Goal: Find specific page/section: Find specific page/section

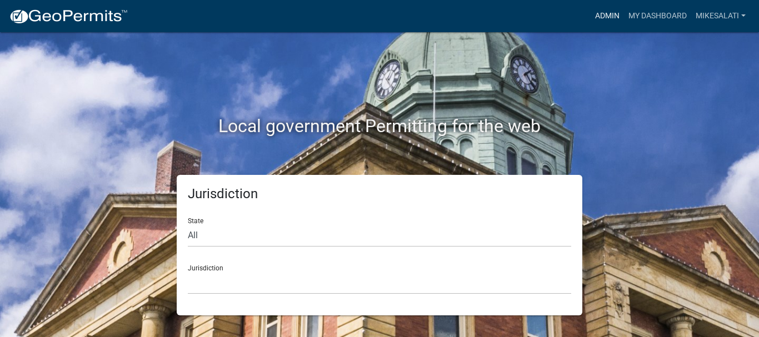
click at [269, 15] on link "Admin" at bounding box center [607, 16] width 33 height 21
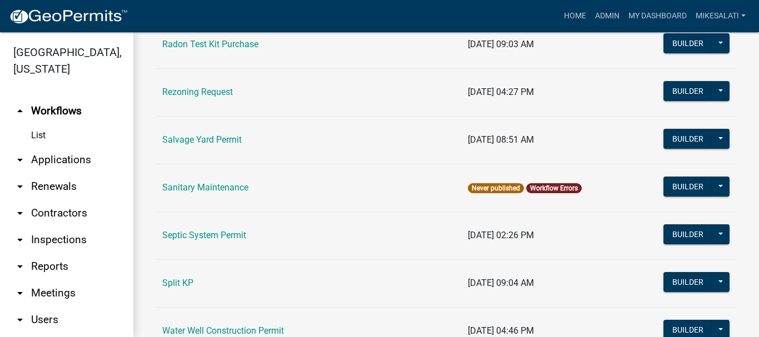
scroll to position [1501, 0]
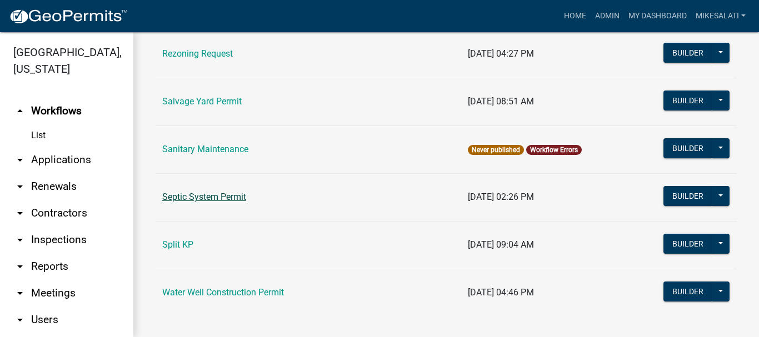
click at [211, 196] on link "Septic System Permit" at bounding box center [204, 197] width 84 height 11
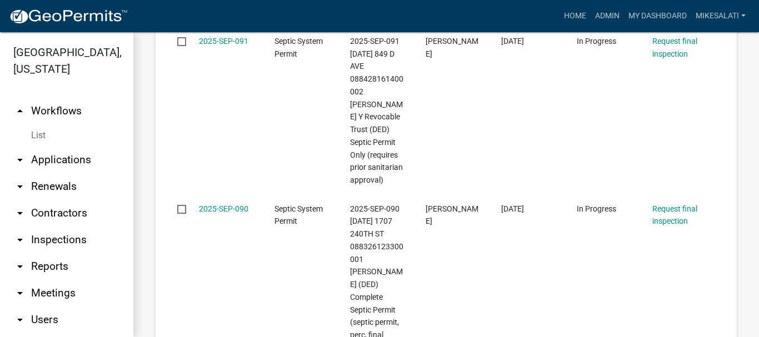
scroll to position [3799, 0]
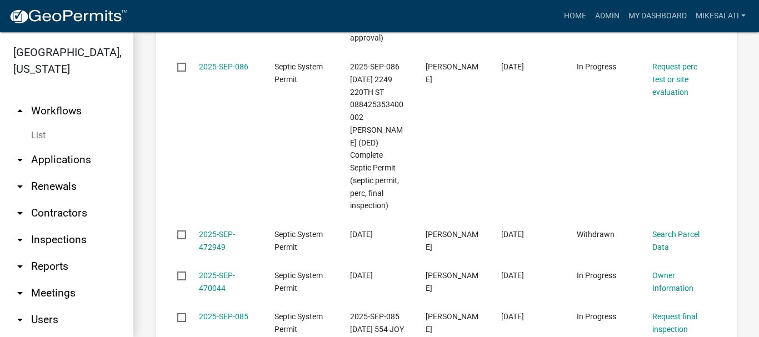
scroll to position [3132, 0]
